Goal: Transaction & Acquisition: Purchase product/service

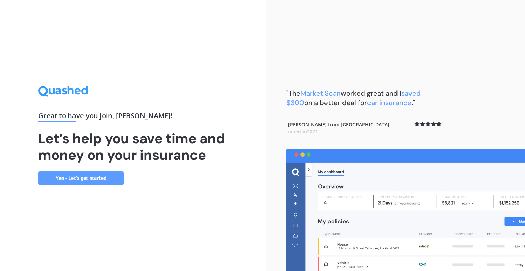
click at [89, 177] on link "Yes - Let’s get started" at bounding box center [81, 178] width 86 height 14
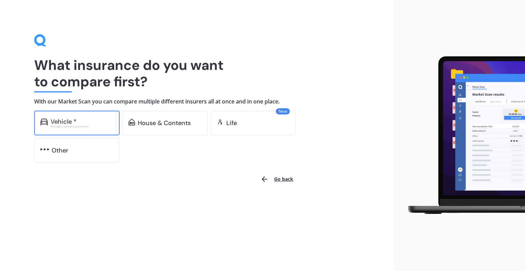
click at [91, 122] on div "Vehicle *" at bounding box center [82, 121] width 63 height 7
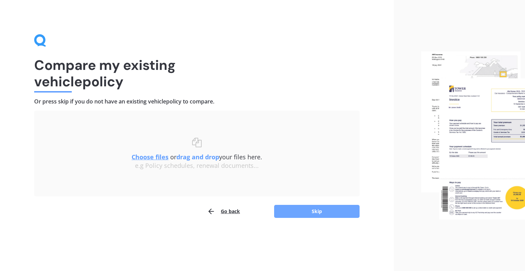
click at [309, 213] on button "Skip" at bounding box center [317, 211] width 86 height 13
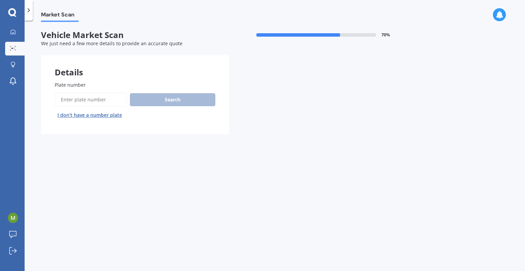
click at [74, 97] on input "Plate number" at bounding box center [91, 99] width 73 height 14
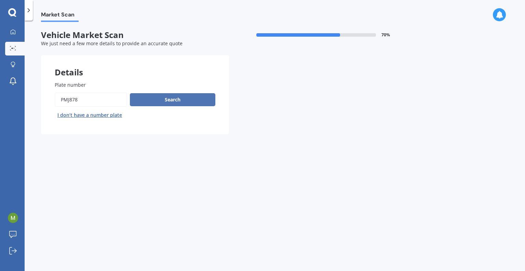
type input "pmj878"
click at [179, 101] on button "Search" at bounding box center [173, 99] width 86 height 13
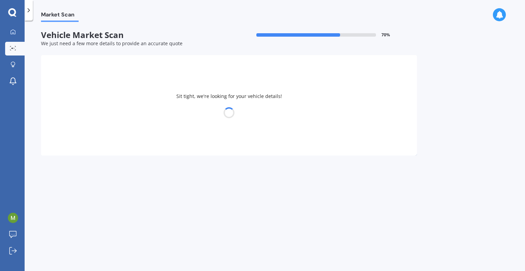
select select "HONDA"
select select "CIVIC"
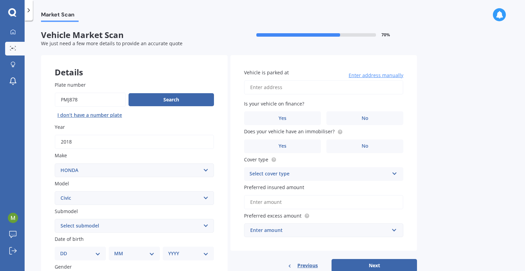
click at [285, 87] on input "Vehicle is parked at" at bounding box center [323, 87] width 159 height 14
type input "[STREET_ADDRESS][PERSON_NAME]"
click at [345, 116] on label "No" at bounding box center [365, 118] width 77 height 14
click at [0, 0] on input "No" at bounding box center [0, 0] width 0 height 0
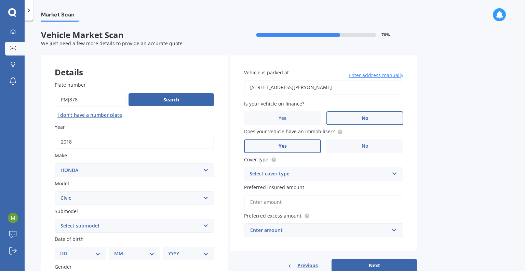
click at [294, 144] on label "Yes" at bounding box center [282, 146] width 77 height 14
click at [0, 0] on input "Yes" at bounding box center [0, 0] width 0 height 0
click at [297, 171] on div "Select cover type" at bounding box center [320, 174] width 140 height 8
click at [290, 185] on div "Comprehensive" at bounding box center [324, 187] width 159 height 12
click at [289, 197] on input "Preferred insured amount" at bounding box center [323, 202] width 159 height 14
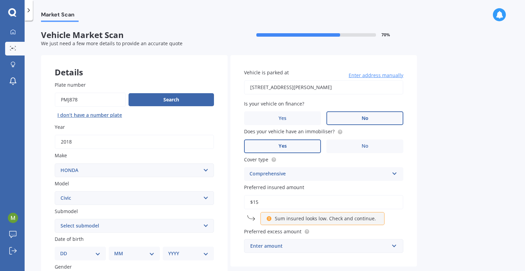
type input "$1"
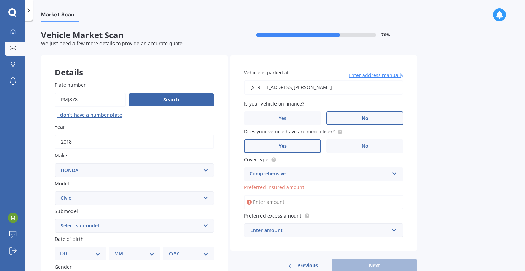
scroll to position [132, 0]
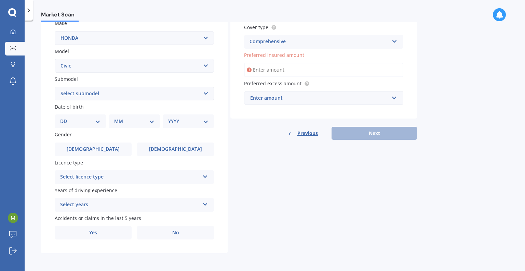
click at [198, 89] on select "Select submodel (all other) 1.8S 2.0S 4WD Wagon Breeze DX Euro 1.8L Exi GL GLi …" at bounding box center [134, 94] width 159 height 14
click at [166, 148] on label "[DEMOGRAPHIC_DATA]" at bounding box center [175, 149] width 77 height 14
click at [0, 0] on input "[DEMOGRAPHIC_DATA]" at bounding box center [0, 0] width 0 height 0
click at [83, 121] on select "DD 01 02 03 04 05 06 07 08 09 10 11 12 13 14 15 16 17 18 19 20 21 22 23 24 25 2…" at bounding box center [80, 121] width 40 height 8
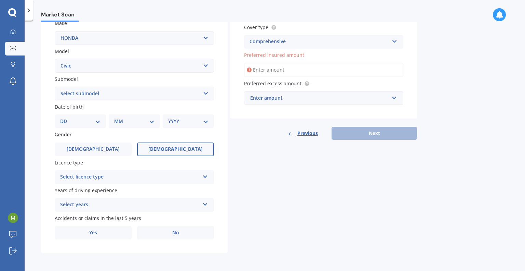
select select "31"
click at [66, 117] on select "DD 01 02 03 04 05 06 07 08 09 10 11 12 13 14 15 16 17 18 19 20 21 22 23 24 25 2…" at bounding box center [80, 121] width 40 height 8
click at [131, 119] on select "MM 01 02 03 04 05 06 07 08 09 10 11 12" at bounding box center [136, 121] width 38 height 8
select select "12"
click at [117, 117] on select "MM 01 02 03 04 05 06 07 08 09 10 11 12" at bounding box center [136, 121] width 38 height 8
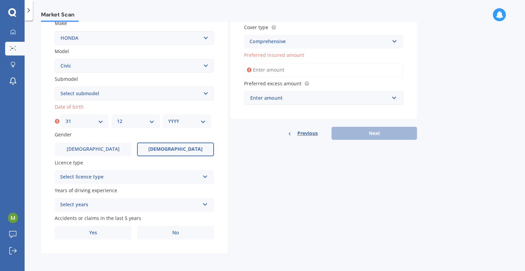
click at [189, 114] on div "YYYY 2025 2024 2023 2022 2021 2020 2019 2018 2017 2016 2015 2014 2013 2012 2011…" at bounding box center [187, 121] width 49 height 14
click at [182, 122] on select "YYYY 2025 2024 2023 2022 2021 2020 2019 2018 2017 2016 2015 2014 2013 2012 2011…" at bounding box center [187, 121] width 38 height 8
select select "1984"
click at [168, 117] on select "YYYY 2025 2024 2023 2022 2021 2020 2019 2018 2017 2016 2015 2014 2013 2012 2011…" at bounding box center [187, 121] width 38 height 8
click at [133, 172] on div "Select licence type NZ Full NZ Restricted NZ Learners [GEOGRAPHIC_DATA] [GEOGRA…" at bounding box center [134, 177] width 159 height 14
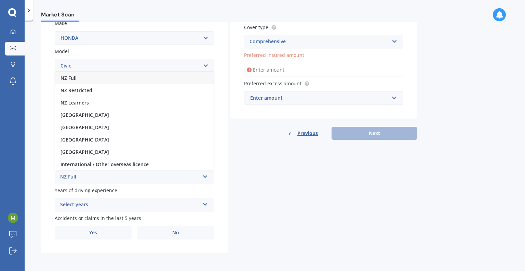
click at [92, 78] on div "NZ Full" at bounding box center [134, 78] width 159 height 12
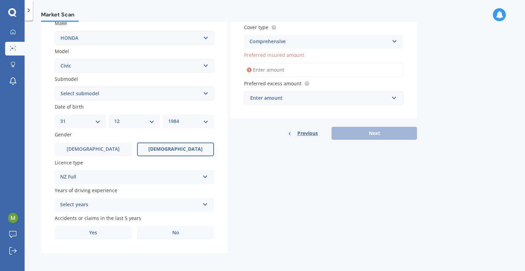
click at [135, 204] on div "Select years" at bounding box center [130, 204] width 140 height 8
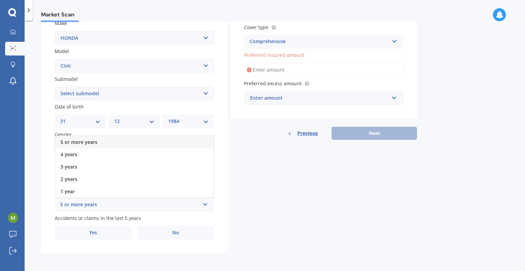
click at [111, 145] on div "5 or more years" at bounding box center [134, 142] width 159 height 12
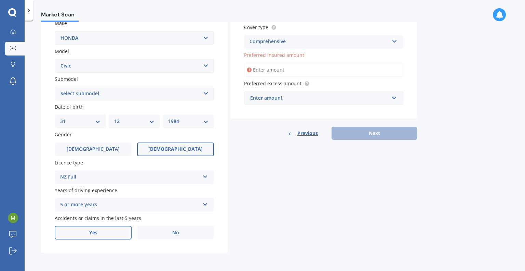
click at [130, 228] on label "Yes" at bounding box center [93, 232] width 77 height 14
click at [0, 0] on input "Yes" at bounding box center [0, 0] width 0 height 0
click at [166, 229] on label "No" at bounding box center [175, 232] width 77 height 14
click at [0, 0] on input "No" at bounding box center [0, 0] width 0 height 0
click at [108, 232] on label "Yes" at bounding box center [93, 232] width 77 height 14
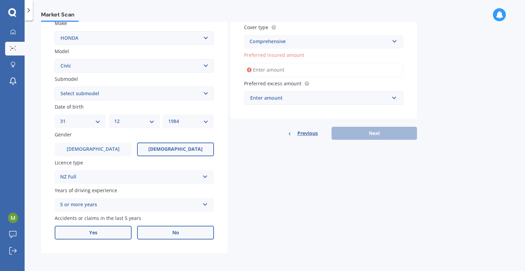
click at [0, 0] on input "Yes" at bounding box center [0, 0] width 0 height 0
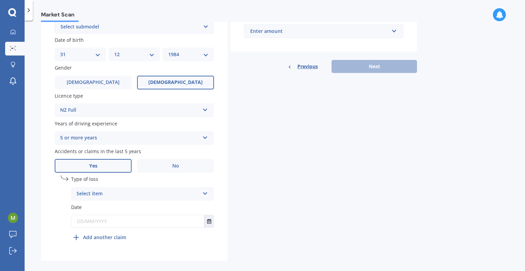
scroll to position [206, 0]
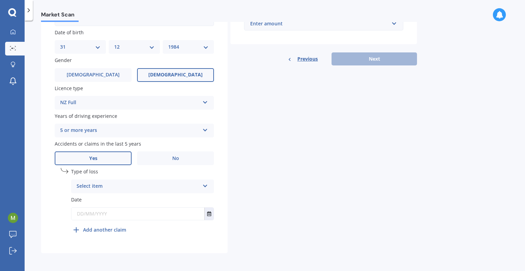
click at [161, 180] on div "Select item At fault accident Not at fault accident" at bounding box center [142, 186] width 143 height 14
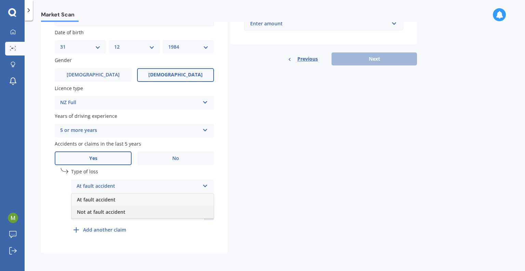
click at [115, 210] on span "Not at fault accident" at bounding box center [101, 211] width 49 height 6
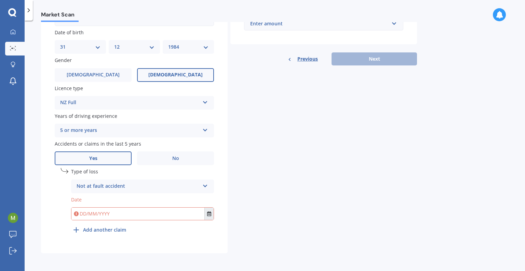
click at [207, 213] on button "Select date" at bounding box center [209, 213] width 9 height 12
click at [209, 214] on icon "Select date" at bounding box center [209, 213] width 4 height 5
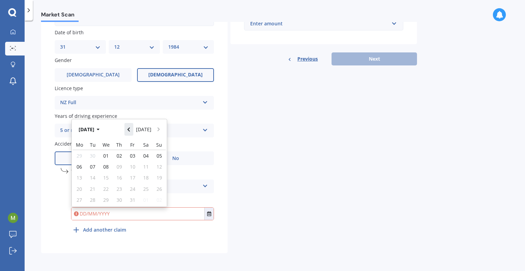
click at [130, 129] on icon "Navigate back" at bounding box center [129, 129] width 2 height 4
click at [130, 129] on icon "Navigate back" at bounding box center [129, 127] width 2 height 4
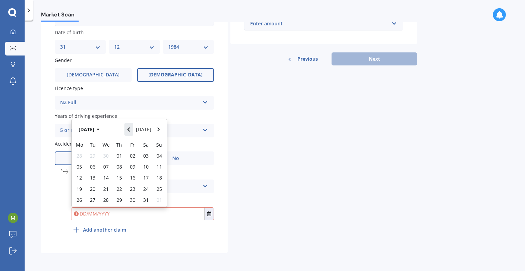
click at [130, 129] on icon "Navigate back" at bounding box center [129, 129] width 2 height 4
click at [94, 156] on span "01" at bounding box center [92, 155] width 5 height 6
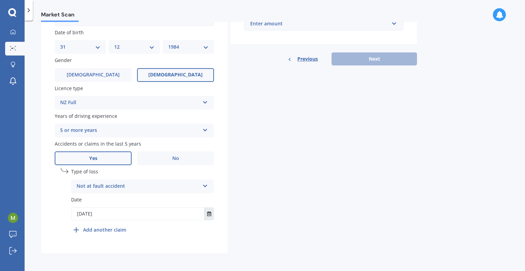
click at [206, 214] on button "Select date" at bounding box center [209, 213] width 9 height 12
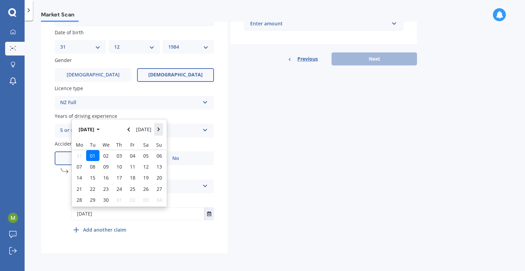
click at [158, 127] on button "Navigate forward" at bounding box center [158, 129] width 9 height 12
click at [121, 156] on span "01" at bounding box center [119, 155] width 5 height 6
type input "[DATE]"
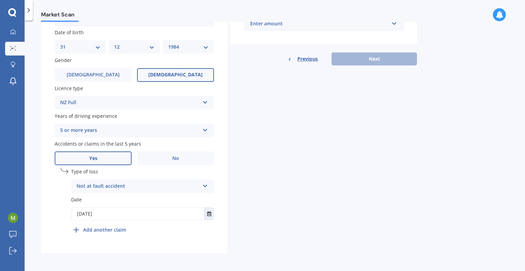
click at [349, 195] on div "Details Plate number Search I don’t have a number plate Year [DATE] Make Select…" at bounding box center [229, 51] width 376 height 404
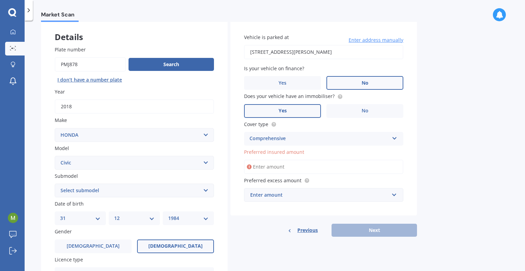
click at [250, 167] on icon at bounding box center [249, 166] width 5 height 7
click at [269, 167] on input "Preferred insured amount" at bounding box center [323, 166] width 159 height 14
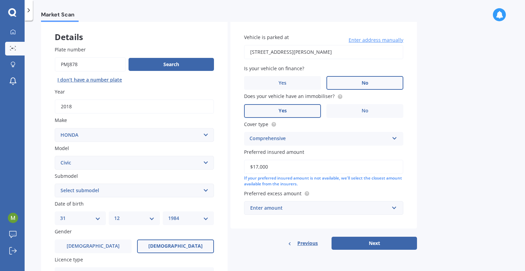
drag, startPoint x: 280, startPoint y: 165, endPoint x: 252, endPoint y: 165, distance: 28.1
click at [252, 165] on input "$17,000" at bounding box center [323, 166] width 159 height 14
type input "$15,000"
click at [276, 212] on input "text" at bounding box center [321, 207] width 153 height 13
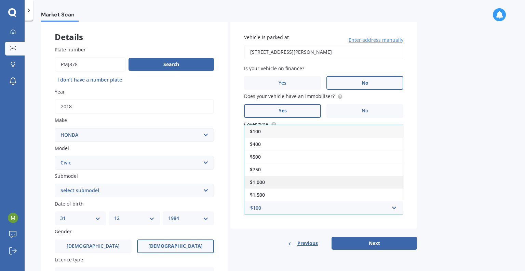
click at [269, 183] on div "$1,000" at bounding box center [324, 181] width 159 height 13
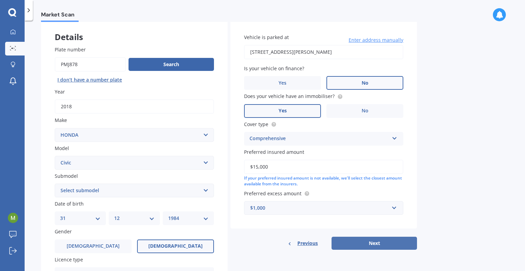
click at [365, 240] on button "Next" at bounding box center [375, 242] width 86 height 13
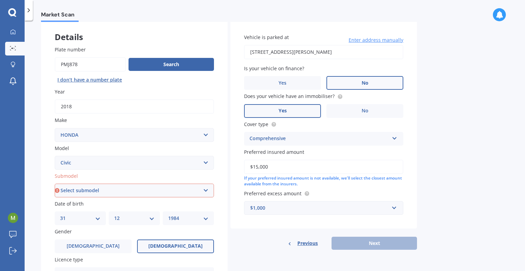
click at [142, 191] on select "Select submodel (all other) 1.8S 2.0S 4WD Wagon Breeze DX Euro 1.8L Exi GL GLi …" at bounding box center [134, 190] width 159 height 14
click at [157, 186] on select "Select submodel (all other) 1.8S 2.0S 4WD Wagon Breeze DX Euro 1.8L Exi GL GLi …" at bounding box center [134, 190] width 159 height 14
click at [181, 192] on select "Select submodel (all other) 1.8S 2.0S 4WD Wagon Breeze DX Euro 1.8L Exi GL GLi …" at bounding box center [134, 190] width 159 height 14
select select "NT TURBO 1.5"
click at [55, 183] on select "Select submodel (all other) 1.8S 2.0S 4WD Wagon Breeze DX Euro 1.8L Exi GL GLi …" at bounding box center [134, 190] width 159 height 14
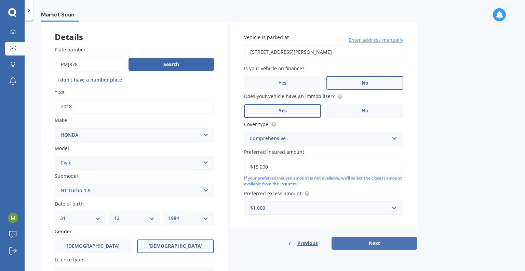
click at [388, 239] on button "Next" at bounding box center [375, 242] width 86 height 13
select select "31"
select select "12"
select select "1984"
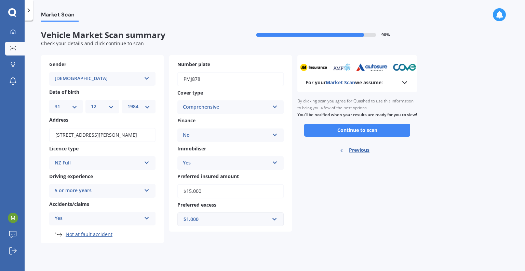
scroll to position [0, 0]
click at [376, 134] on button "Continue to scan" at bounding box center [357, 129] width 106 height 13
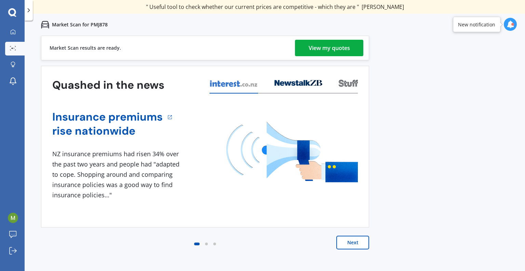
click at [329, 51] on div "View my quotes" at bounding box center [329, 48] width 41 height 16
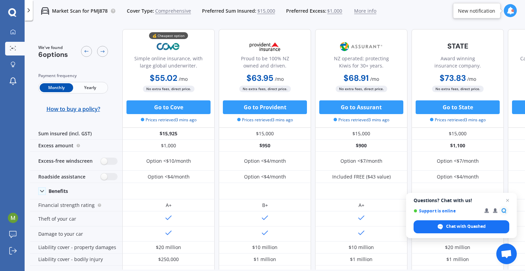
click at [82, 87] on span "Yearly" at bounding box center [90, 87] width 34 height 9
click at [507, 201] on span "Close chat" at bounding box center [508, 200] width 9 height 9
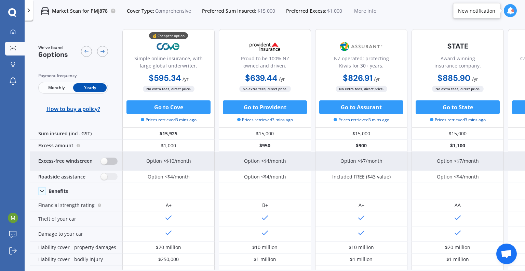
click at [109, 159] on label at bounding box center [109, 160] width 17 height 7
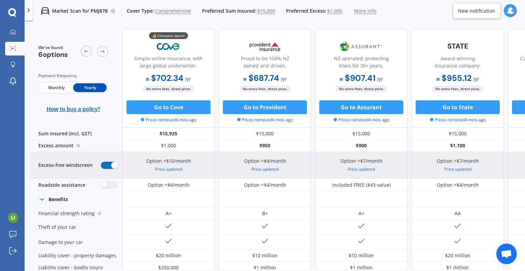
click at [108, 163] on label at bounding box center [109, 164] width 17 height 7
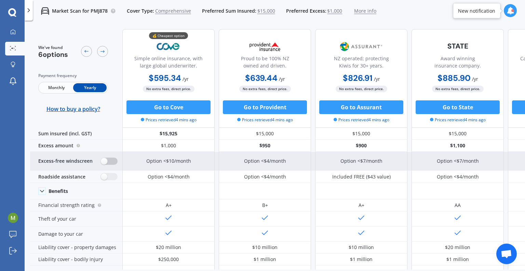
click at [107, 160] on label at bounding box center [109, 160] width 17 height 7
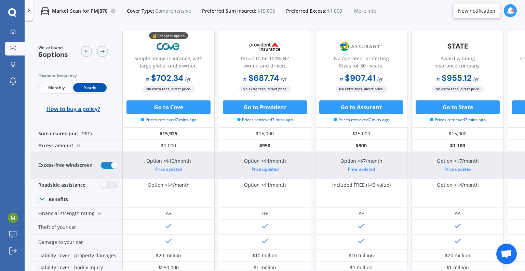
click at [107, 160] on div "Excess-free windscreen" at bounding box center [76, 165] width 92 height 27
click at [112, 164] on label at bounding box center [109, 164] width 17 height 7
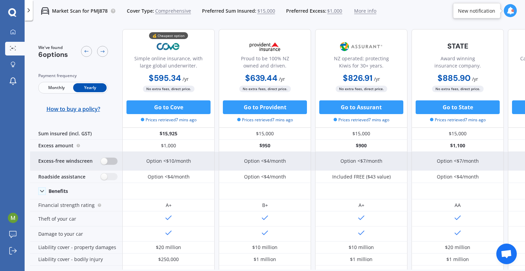
click at [110, 159] on label at bounding box center [109, 160] width 17 height 7
radio input "true"
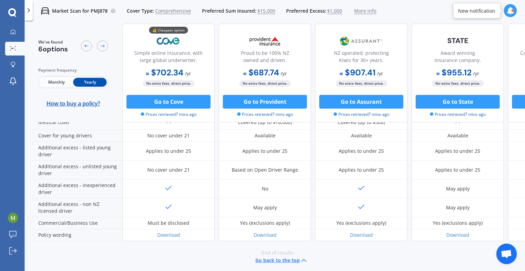
scroll to position [357, 0]
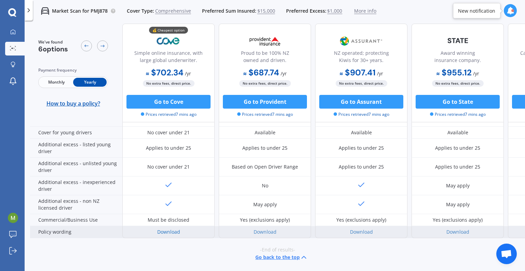
click at [173, 228] on link "Download" at bounding box center [168, 231] width 23 height 6
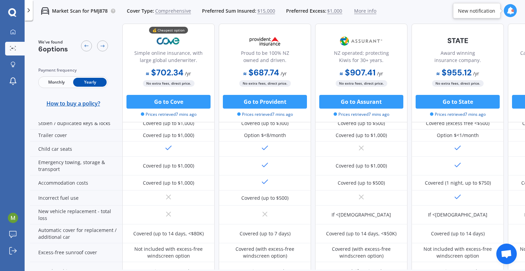
scroll to position [0, 0]
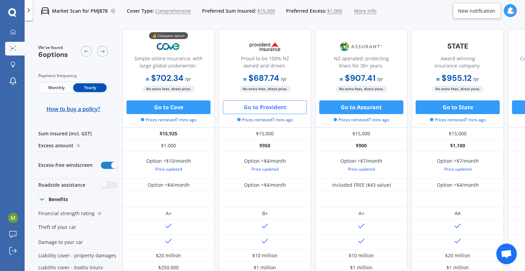
click at [281, 106] on button "Go to Provident" at bounding box center [265, 107] width 84 height 14
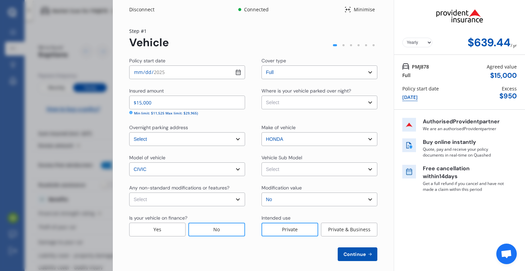
click at [231, 201] on select "Select None [MEDICAL_DATA] System(NOS) Roll Cage Full Racing Harness" at bounding box center [187, 199] width 116 height 14
select select "none"
click at [129, 192] on select "Select None [MEDICAL_DATA] System(NOS) Roll Cage Full Racing Harness" at bounding box center [187, 199] width 116 height 14
click at [213, 229] on div "No" at bounding box center [216, 229] width 57 height 14
click at [290, 171] on select "Select Civic 10th Gen NT Turbo Sedan 4dr Earth Dreams 7sp 1.5T MY16" at bounding box center [320, 169] width 116 height 14
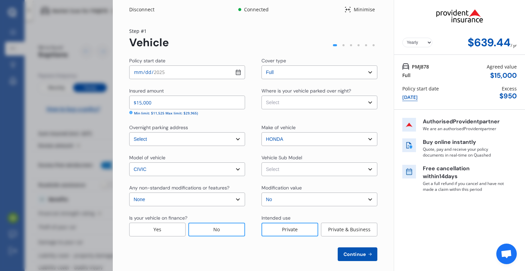
select select "NZVHOND2018AEAF"
click at [262, 162] on select "Select Civic 10th Gen NT Turbo Sedan 4dr Earth Dreams 7sp 1.5T MY16" at bounding box center [320, 169] width 116 height 14
click at [341, 168] on select "Select Civic 10th Gen NT Turbo Sedan 4dr Earth Dreams 7sp 1.5T MY16" at bounding box center [320, 169] width 116 height 14
click at [332, 106] on select "Select Garage (fully enclosed) Off Street Parking Other" at bounding box center [320, 102] width 116 height 14
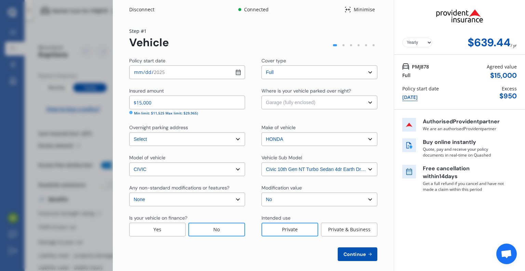
click at [262, 95] on select "Select Garage (fully enclosed) Off Street Parking Other" at bounding box center [320, 102] width 116 height 14
click at [323, 102] on select "Select Garage (fully enclosed) Off Street Parking Other" at bounding box center [320, 102] width 116 height 14
click at [262, 95] on select "Select Garage (fully enclosed) Off Street Parking Other" at bounding box center [320, 102] width 116 height 14
click at [316, 104] on select "Select Garage (fully enclosed) Off Street Parking Other" at bounding box center [320, 102] width 116 height 14
select select "GARAGE"
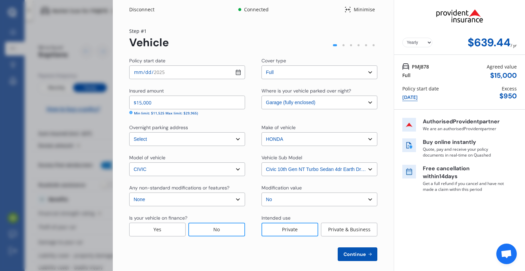
click at [262, 95] on select "Select Garage (fully enclosed) Off Street Parking Other" at bounding box center [320, 102] width 116 height 14
click at [352, 253] on span "Continue" at bounding box center [354, 253] width 25 height 5
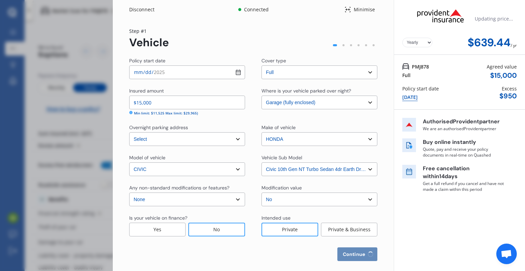
select select "31"
select select "12"
select select "1984"
select select "NZ_FULL"
select select "0"
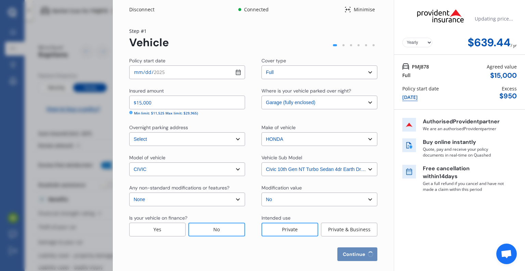
select select "25"
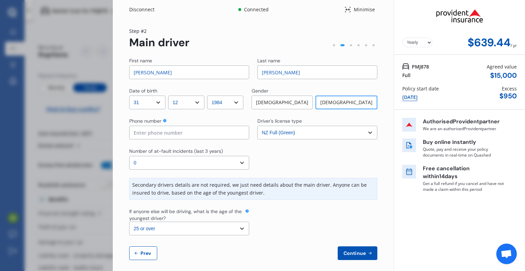
drag, startPoint x: 174, startPoint y: 77, endPoint x: 129, endPoint y: 76, distance: 45.5
click at [129, 76] on div "Yearly Monthly $639.44 / yr Step # 2 Main driver First name [PERSON_NAME] Last …" at bounding box center [253, 147] width 281 height 257
type input "Clare"
click at [141, 133] on input at bounding box center [189, 133] width 120 height 14
type input "0220200235"
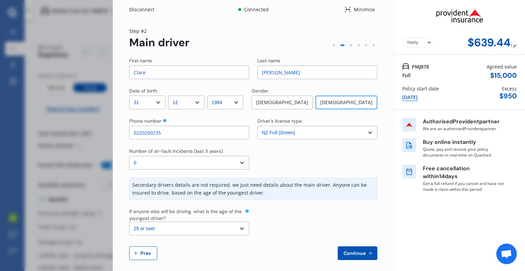
click at [316, 162] on div at bounding box center [318, 158] width 120 height 22
click at [344, 247] on button "Continue" at bounding box center [358, 253] width 40 height 14
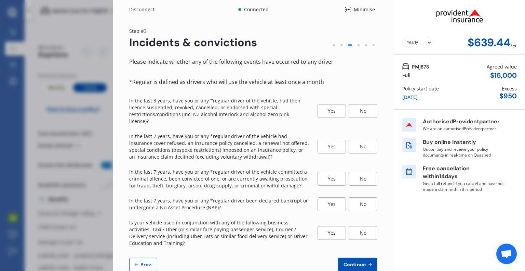
click at [355, 107] on div "No" at bounding box center [363, 111] width 29 height 14
click at [361, 140] on div "No" at bounding box center [363, 147] width 29 height 14
click at [364, 172] on div "No" at bounding box center [363, 179] width 29 height 14
click at [364, 199] on div "No" at bounding box center [363, 204] width 29 height 14
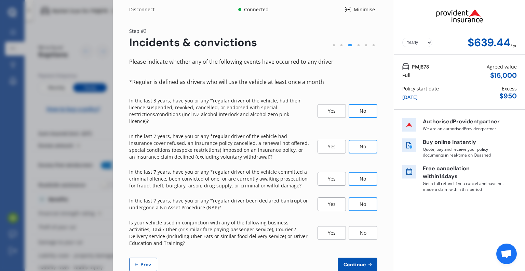
click at [357, 230] on div "No" at bounding box center [363, 233] width 29 height 14
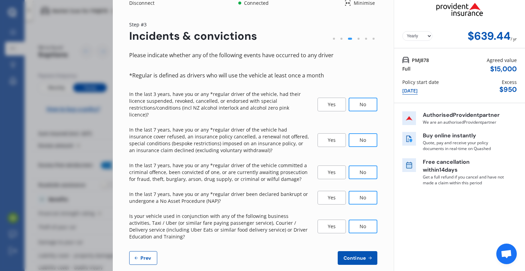
scroll to position [10, 0]
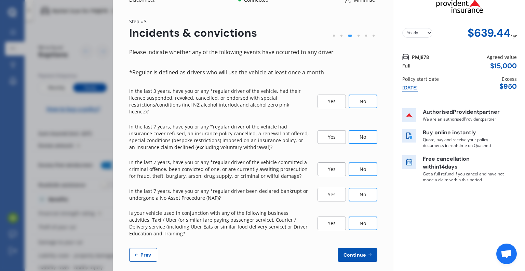
click at [346, 252] on span "Continue" at bounding box center [354, 254] width 25 height 5
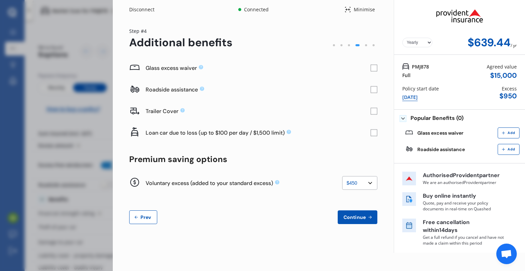
click at [375, 66] on rect at bounding box center [374, 68] width 7 height 7
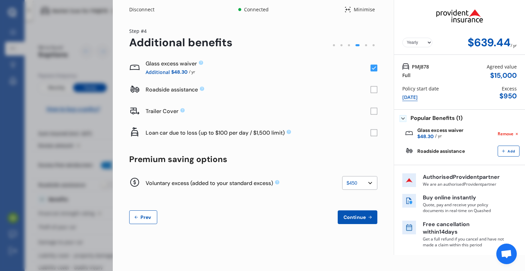
click at [376, 89] on rect at bounding box center [374, 89] width 7 height 7
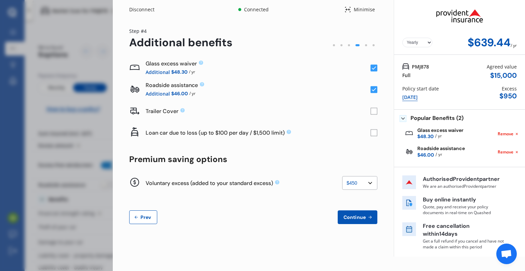
click at [372, 90] on icon at bounding box center [374, 89] width 4 height 3
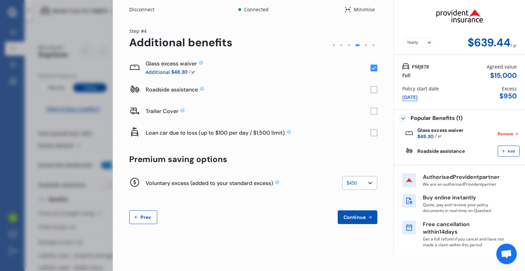
click at [374, 90] on rect at bounding box center [374, 89] width 7 height 7
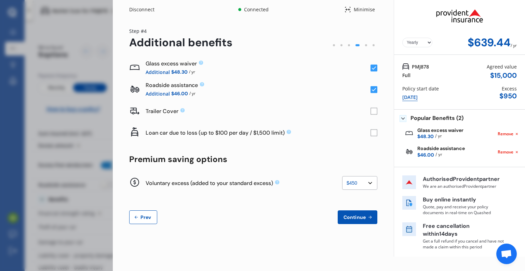
click at [374, 90] on rect at bounding box center [374, 89] width 7 height 7
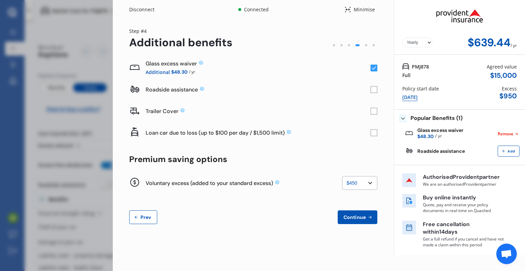
click at [374, 90] on rect at bounding box center [374, 89] width 7 height 7
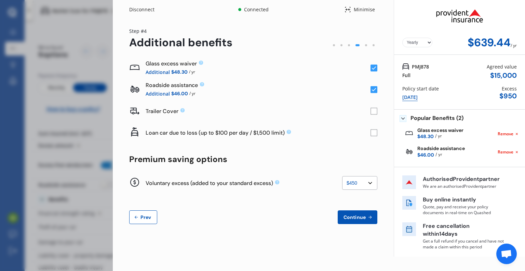
click at [374, 90] on rect at bounding box center [374, 89] width 7 height 7
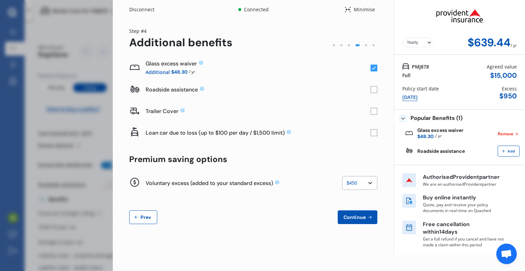
click at [373, 134] on rect at bounding box center [374, 132] width 7 height 7
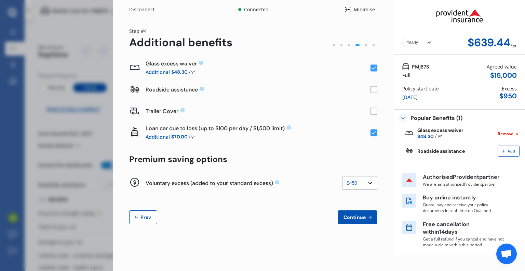
click at [373, 134] on rect at bounding box center [374, 132] width 7 height 7
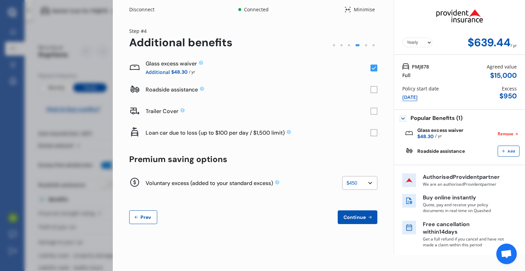
click at [365, 184] on select "None $200 $450 $700 $950 $1,200 $1,700" at bounding box center [359, 183] width 35 height 14
click at [342, 176] on select "None $200 $450 $700 $950 $1,200 $1,700" at bounding box center [359, 183] width 35 height 14
drag, startPoint x: 365, startPoint y: 183, endPoint x: 365, endPoint y: 187, distance: 4.1
click at [365, 184] on select "None $200 $450 $700 $950 $1,200 $1,700" at bounding box center [359, 183] width 35 height 14
click at [342, 176] on select "None $200 $450 $700 $950 $1,200 $1,700" at bounding box center [359, 183] width 35 height 14
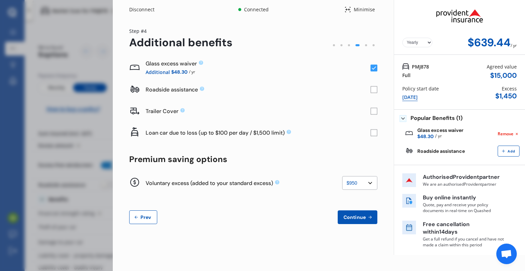
drag, startPoint x: 363, startPoint y: 183, endPoint x: 366, endPoint y: 187, distance: 4.7
click at [363, 183] on select "None $200 $450 $700 $950 $1,200 $1,700" at bounding box center [359, 183] width 35 height 14
select select "450"
click at [342, 176] on select "None $200 $450 $700 $950 $1,200 $1,700" at bounding box center [359, 183] width 35 height 14
drag, startPoint x: 362, startPoint y: 178, endPoint x: 364, endPoint y: 181, distance: 4.1
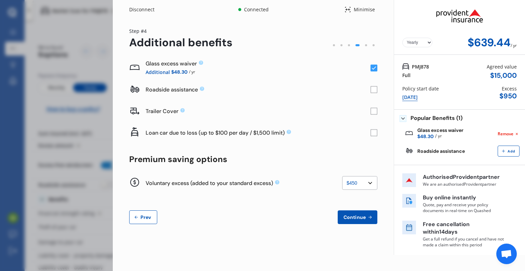
click at [362, 178] on select "None $200 $450 $700 $950 $1,200 $1,700" at bounding box center [359, 183] width 35 height 14
click at [313, 209] on div "Glass excess waiver Additional $48.30 / yr Roadside assistance Trailer Cover Lo…" at bounding box center [253, 140] width 248 height 167
click at [356, 218] on span "Continue" at bounding box center [354, 216] width 25 height 5
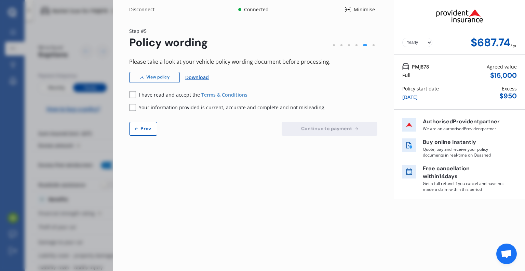
click at [154, 78] on link "View policy" at bounding box center [154, 77] width 51 height 11
click at [144, 129] on span "Prev" at bounding box center [146, 128] width 14 height 5
select select "450"
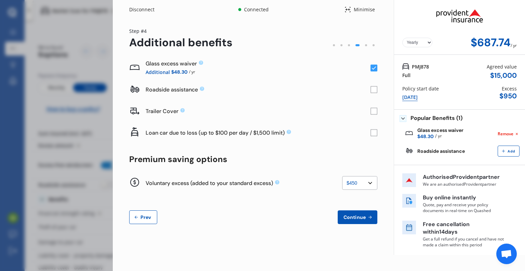
click at [143, 11] on div "Disconnect" at bounding box center [145, 9] width 33 height 7
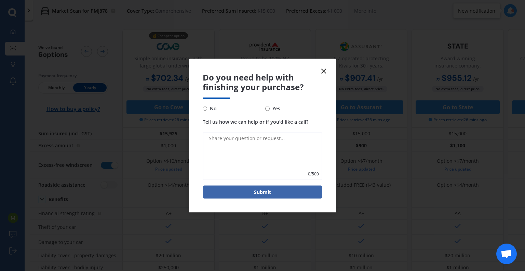
click at [205, 107] on input "No" at bounding box center [205, 108] width 4 height 4
radio input "true"
click at [250, 194] on button "Submit" at bounding box center [263, 191] width 120 height 13
click at [275, 150] on textarea "Tell us how we can help or if you'd like a call?" at bounding box center [263, 156] width 120 height 48
click at [287, 193] on button "Submit" at bounding box center [263, 191] width 120 height 13
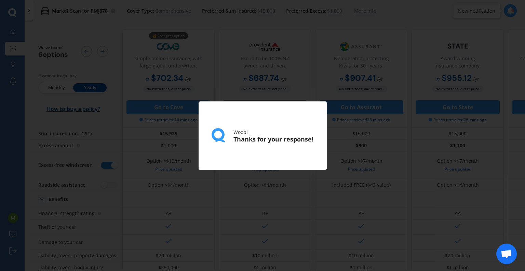
click at [227, 157] on div "Woop! Thanks for your response!" at bounding box center [263, 135] width 128 height 68
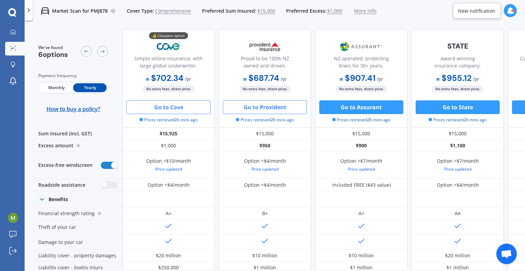
click at [153, 106] on button "Go to Cove" at bounding box center [169, 107] width 84 height 14
